Goal: Use online tool/utility: Utilize a website feature to perform a specific function

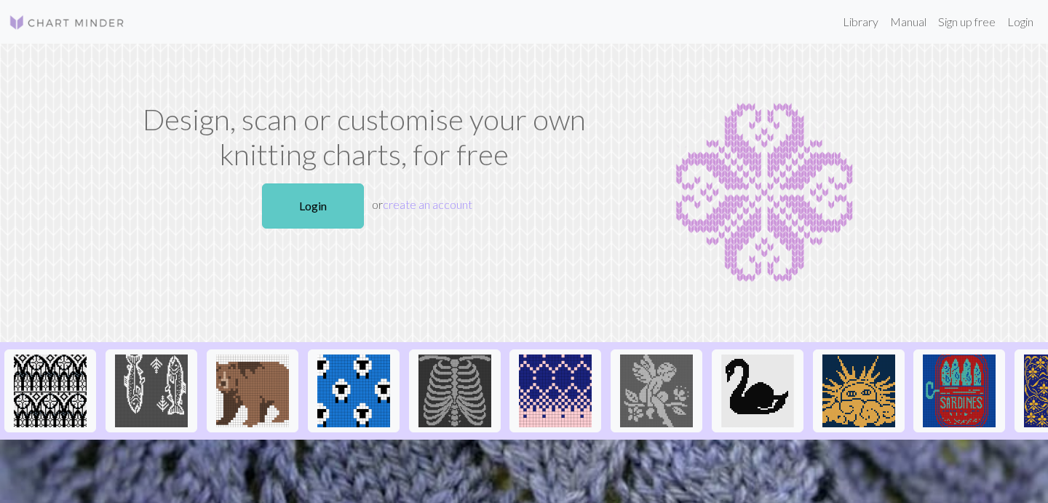
click at [306, 199] on link "Login" at bounding box center [313, 205] width 102 height 45
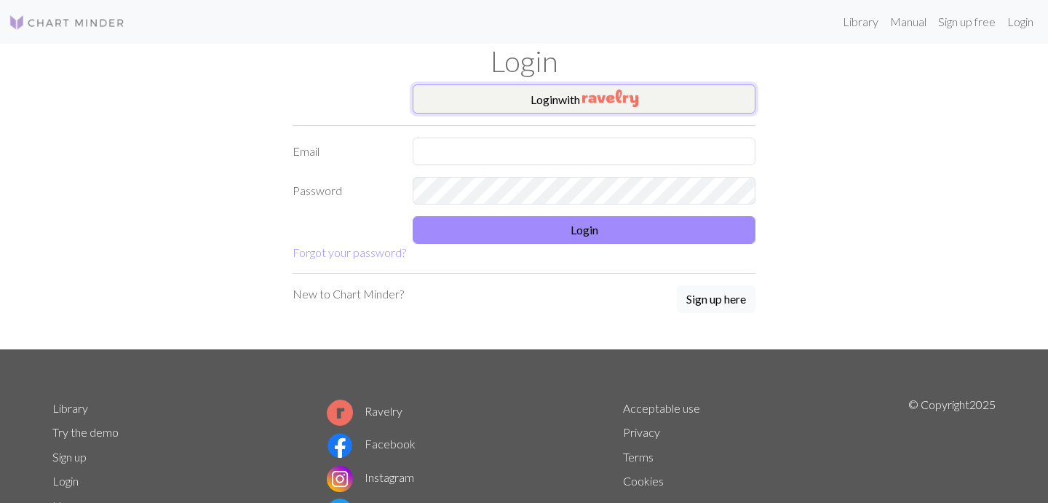
click at [661, 95] on button "Login with" at bounding box center [584, 98] width 343 height 29
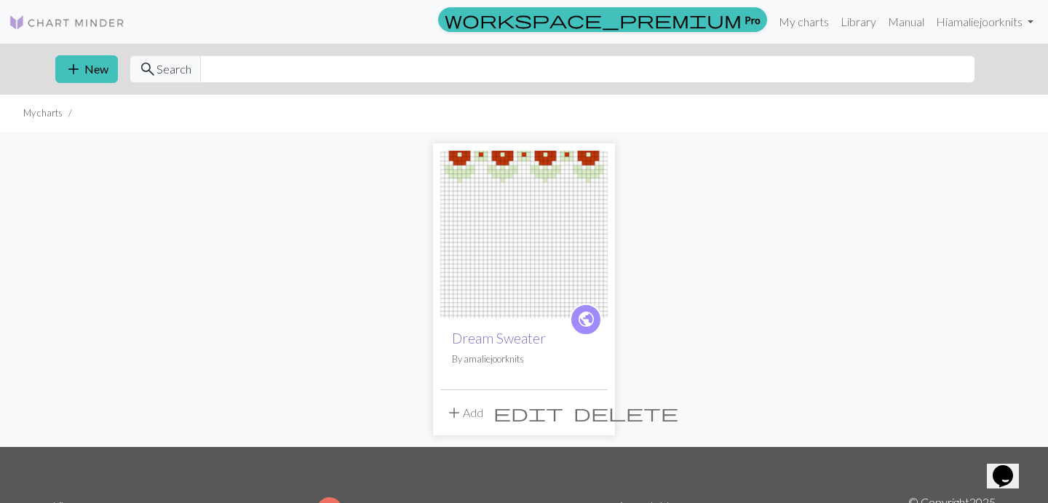
click at [496, 346] on link "Dream Sweater" at bounding box center [499, 338] width 94 height 17
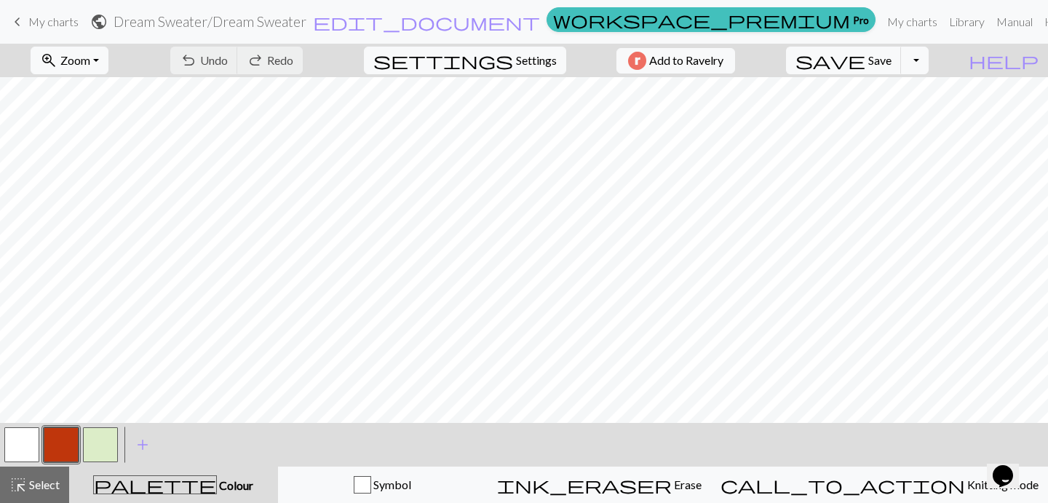
click at [64, 444] on button "button" at bounding box center [61, 444] width 35 height 35
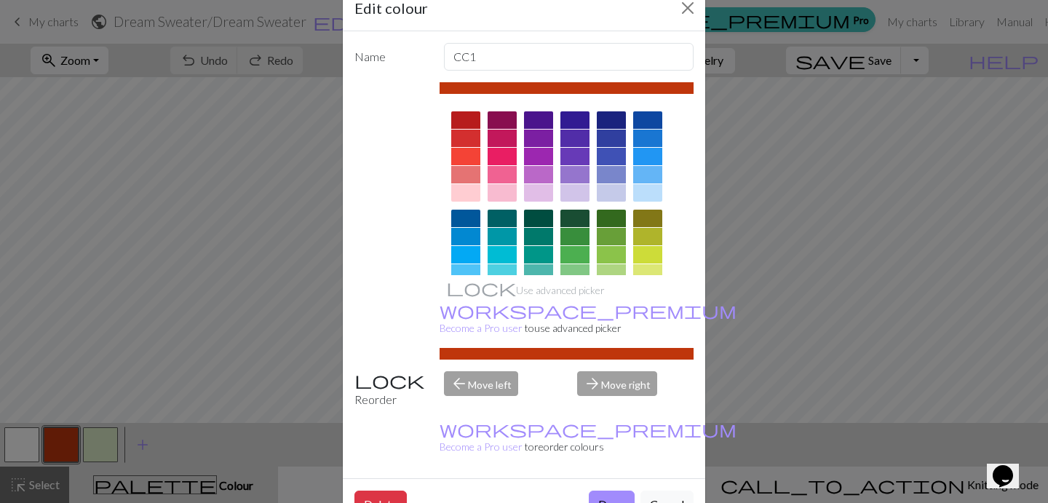
scroll to position [36, 0]
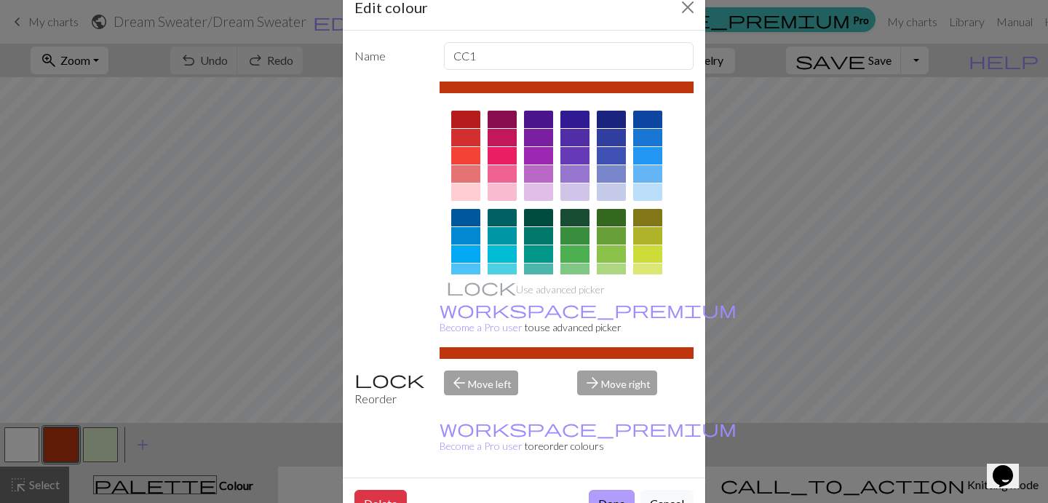
click at [605, 490] on button "Done" at bounding box center [612, 504] width 46 height 28
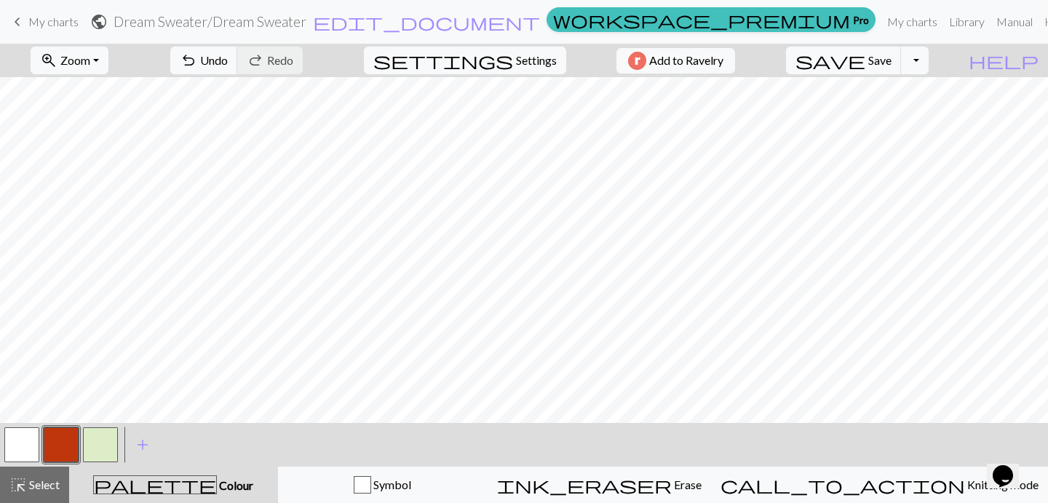
click at [31, 440] on button "button" at bounding box center [21, 444] width 35 height 35
click at [66, 436] on button "button" at bounding box center [61, 444] width 35 height 35
click at [22, 442] on button "button" at bounding box center [21, 444] width 35 height 35
click at [66, 445] on button "button" at bounding box center [61, 444] width 35 height 35
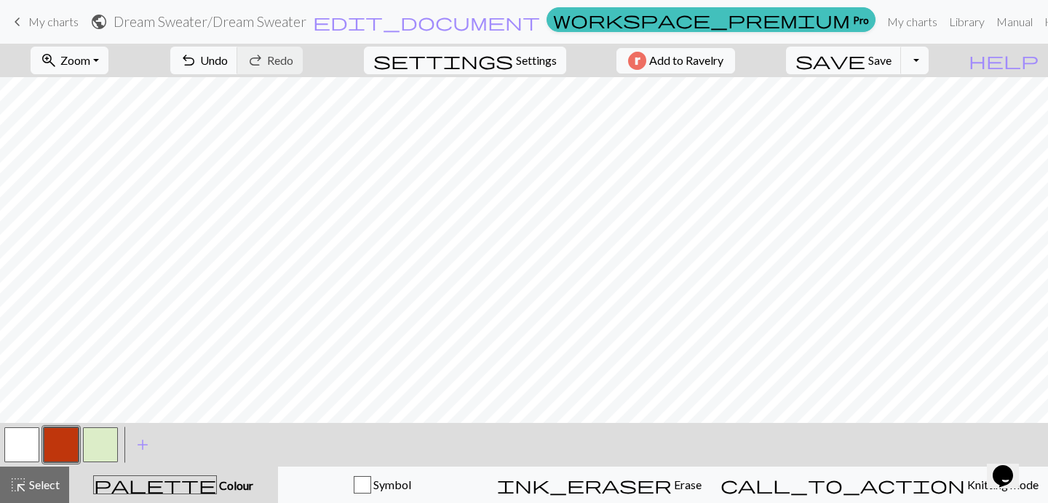
click at [104, 440] on button "button" at bounding box center [100, 444] width 35 height 35
click at [57, 445] on button "button" at bounding box center [61, 444] width 35 height 35
click at [20, 445] on button "button" at bounding box center [21, 444] width 35 height 35
click at [64, 443] on button "button" at bounding box center [61, 444] width 35 height 35
click at [26, 450] on button "button" at bounding box center [21, 444] width 35 height 35
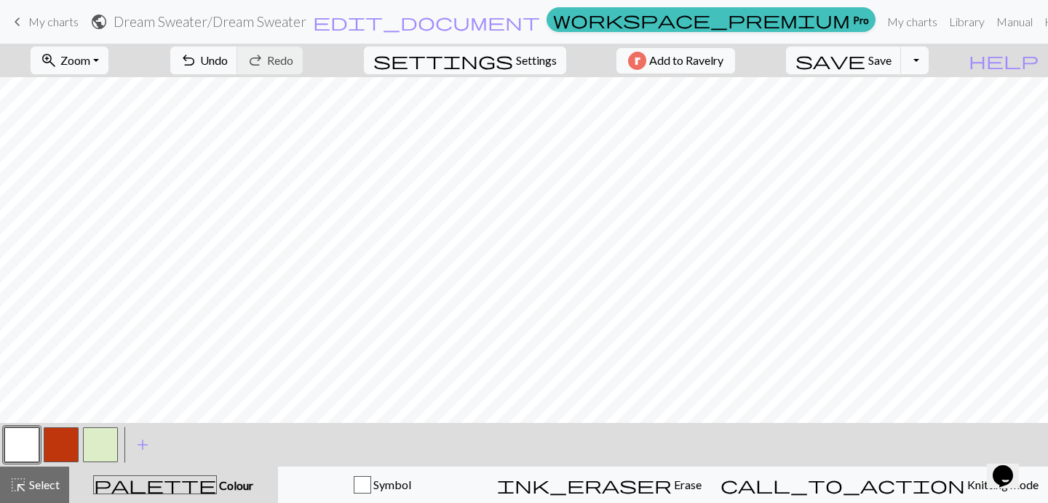
click at [51, 445] on button "button" at bounding box center [61, 444] width 35 height 35
click at [101, 445] on button "button" at bounding box center [100, 444] width 35 height 35
click at [54, 446] on button "button" at bounding box center [61, 444] width 35 height 35
click at [65, 445] on button "button" at bounding box center [61, 444] width 35 height 35
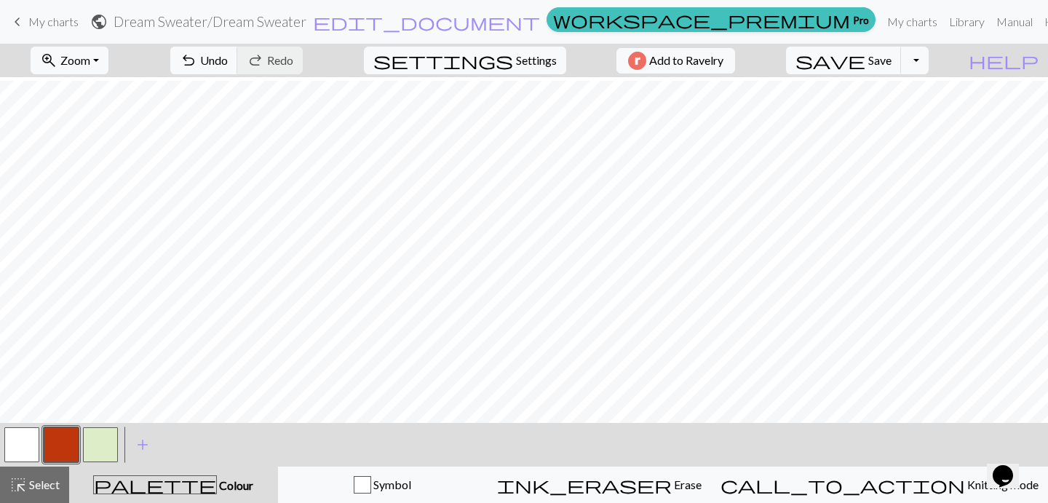
scroll to position [103, 0]
click at [99, 452] on button "button" at bounding box center [100, 444] width 35 height 35
click at [61, 445] on button "button" at bounding box center [61, 444] width 35 height 35
click at [99, 446] on button "button" at bounding box center [100, 444] width 35 height 35
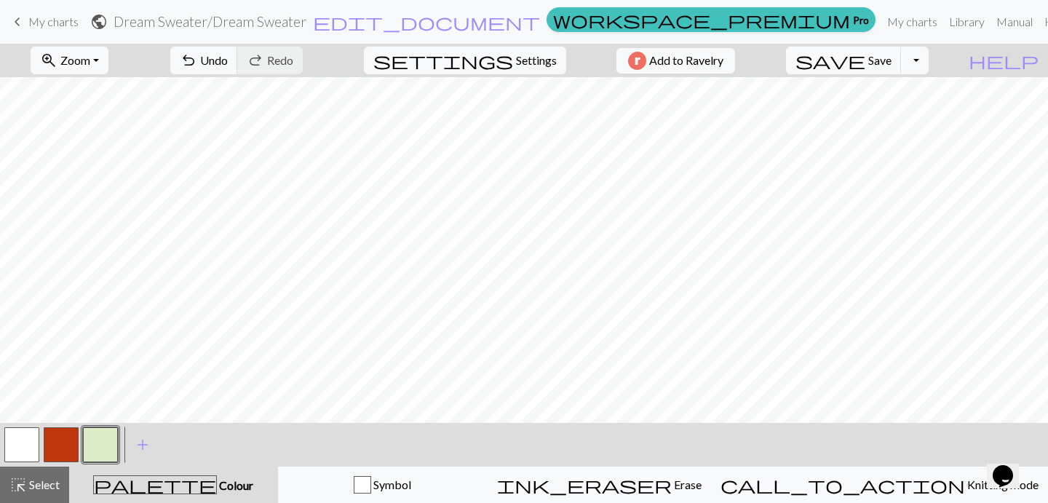
click at [57, 445] on button "button" at bounding box center [61, 444] width 35 height 35
click at [14, 453] on button "button" at bounding box center [21, 444] width 35 height 35
click at [65, 441] on button "button" at bounding box center [61, 444] width 35 height 35
click at [98, 445] on button "button" at bounding box center [100, 444] width 35 height 35
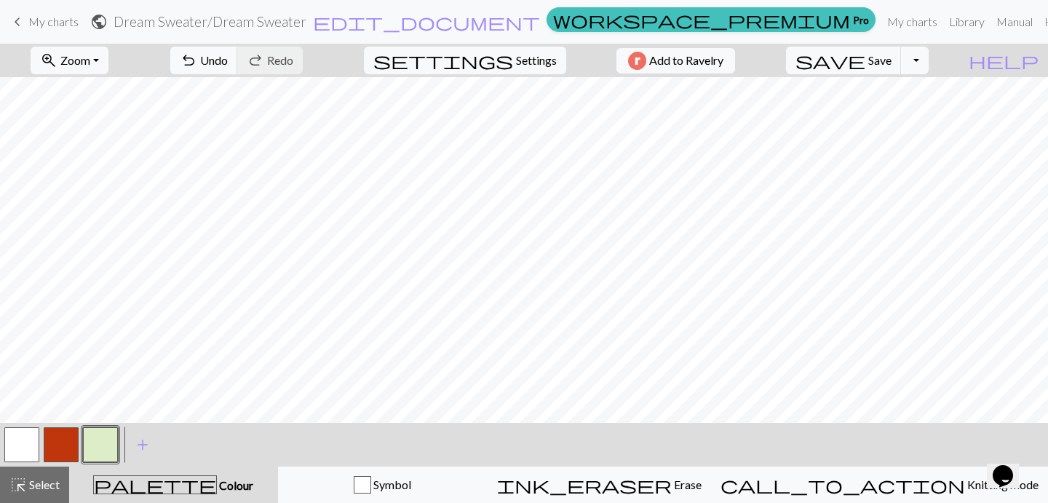
click at [60, 445] on button "button" at bounding box center [61, 444] width 35 height 35
click at [31, 445] on button "button" at bounding box center [21, 444] width 35 height 35
click at [67, 436] on button "button" at bounding box center [61, 444] width 35 height 35
click at [97, 452] on button "button" at bounding box center [100, 444] width 35 height 35
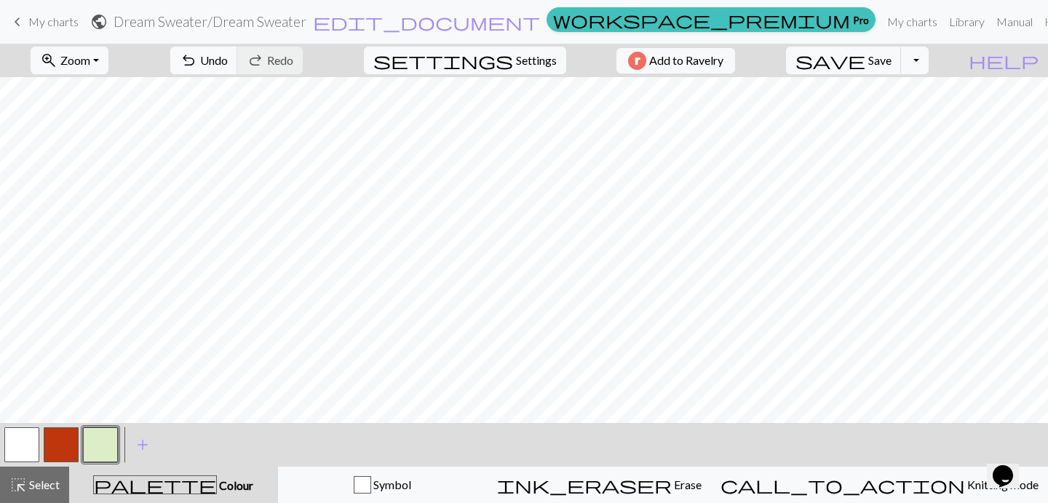
click at [25, 452] on button "button" at bounding box center [21, 444] width 35 height 35
click at [95, 452] on button "button" at bounding box center [100, 444] width 35 height 35
click at [68, 440] on button "button" at bounding box center [61, 444] width 35 height 35
click at [101, 442] on button "button" at bounding box center [100, 444] width 35 height 35
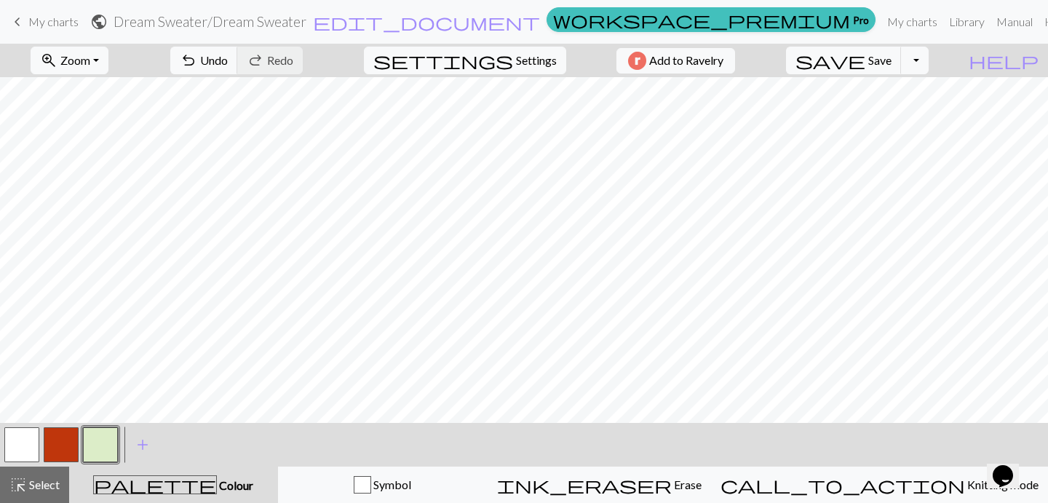
click at [62, 445] on button "button" at bounding box center [61, 444] width 35 height 35
click at [13, 451] on button "button" at bounding box center [21, 444] width 35 height 35
click at [67, 448] on button "button" at bounding box center [61, 444] width 35 height 35
click at [24, 443] on button "button" at bounding box center [21, 444] width 35 height 35
click at [104, 438] on button "button" at bounding box center [100, 444] width 35 height 35
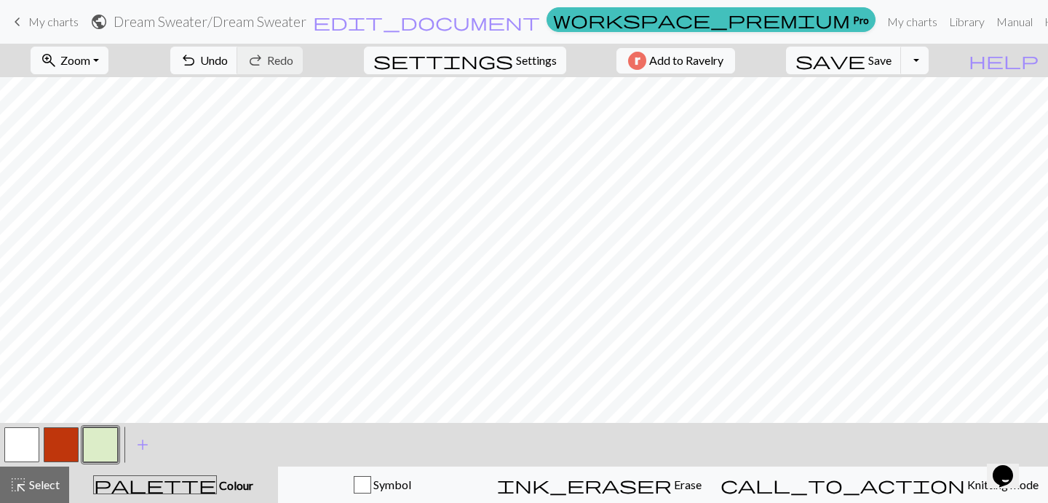
click at [29, 442] on button "button" at bounding box center [21, 444] width 35 height 35
click at [96, 445] on button "button" at bounding box center [100, 444] width 35 height 35
click at [63, 445] on button "button" at bounding box center [61, 444] width 35 height 35
click at [97, 449] on button "button" at bounding box center [100, 444] width 35 height 35
click at [57, 447] on button "button" at bounding box center [61, 444] width 35 height 35
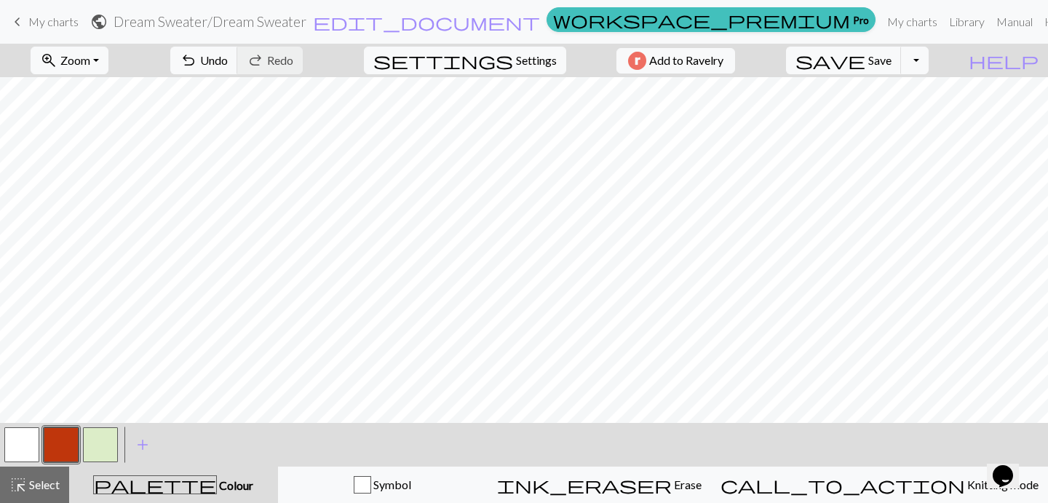
click at [96, 445] on button "button" at bounding box center [100, 444] width 35 height 35
click at [24, 446] on button "button" at bounding box center [21, 444] width 35 height 35
click at [90, 450] on button "button" at bounding box center [100, 444] width 35 height 35
click at [55, 443] on button "button" at bounding box center [61, 444] width 35 height 35
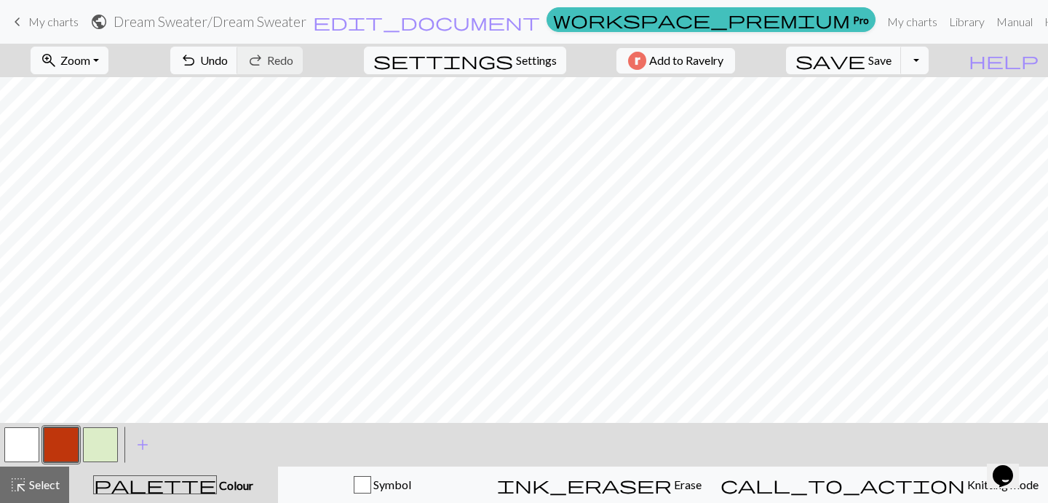
click at [103, 442] on button "button" at bounding box center [100, 444] width 35 height 35
click at [16, 449] on button "button" at bounding box center [21, 444] width 35 height 35
click at [58, 448] on button "button" at bounding box center [61, 444] width 35 height 35
click at [107, 446] on button "button" at bounding box center [100, 444] width 35 height 35
click at [14, 448] on button "button" at bounding box center [21, 444] width 35 height 35
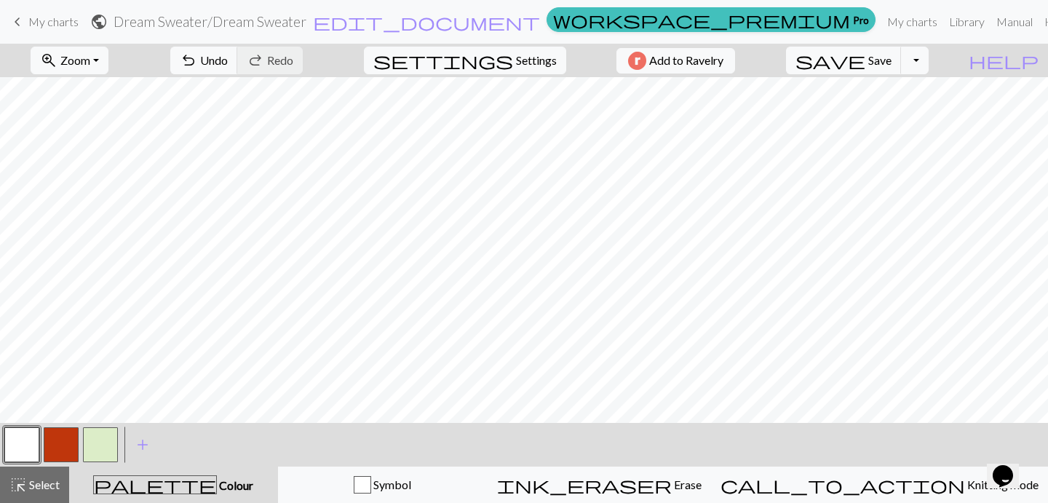
click at [97, 438] on button "button" at bounding box center [100, 444] width 35 height 35
click at [100, 440] on button "button" at bounding box center [100, 444] width 35 height 35
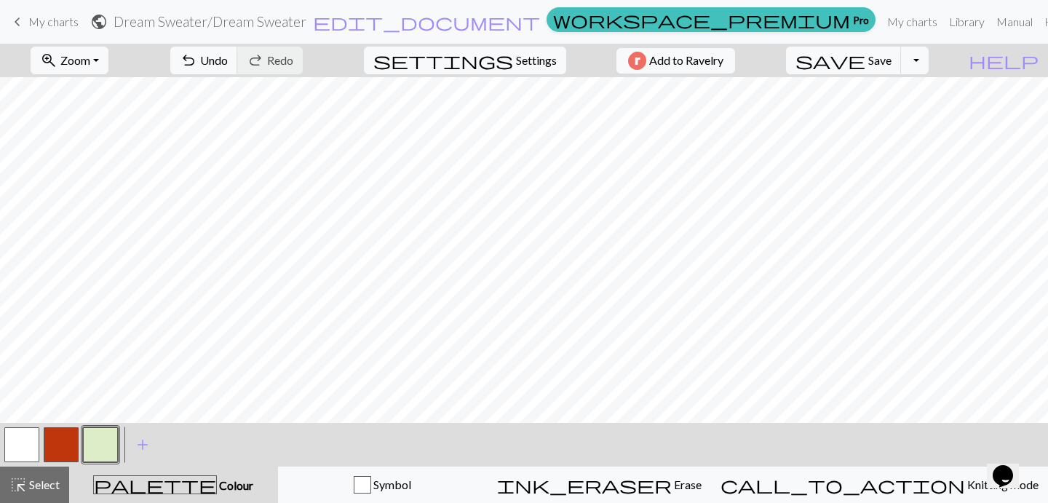
click at [20, 444] on button "button" at bounding box center [21, 444] width 35 height 35
click at [65, 448] on button "button" at bounding box center [61, 444] width 35 height 35
click at [29, 443] on button "button" at bounding box center [21, 444] width 35 height 35
